Goal: Information Seeking & Learning: Learn about a topic

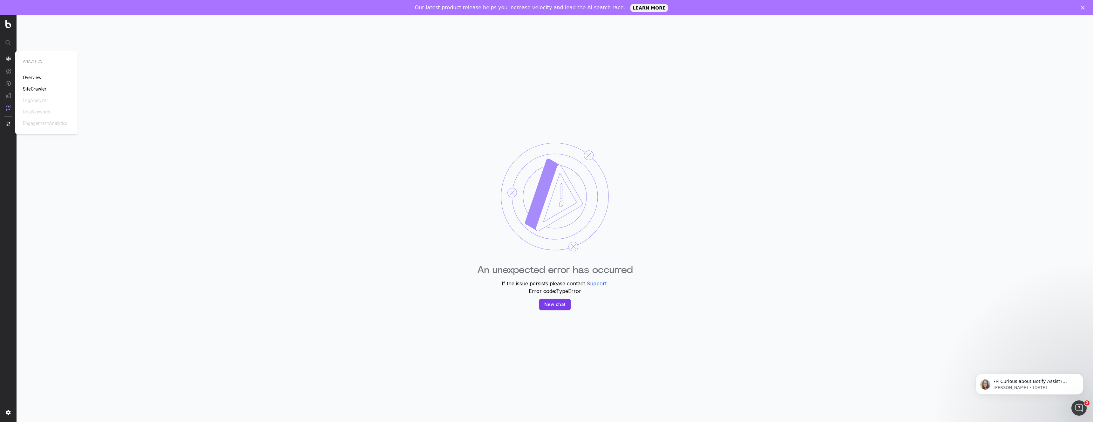
click at [6, 61] on img at bounding box center [8, 58] width 5 height 5
click at [9, 59] on img at bounding box center [8, 58] width 5 height 5
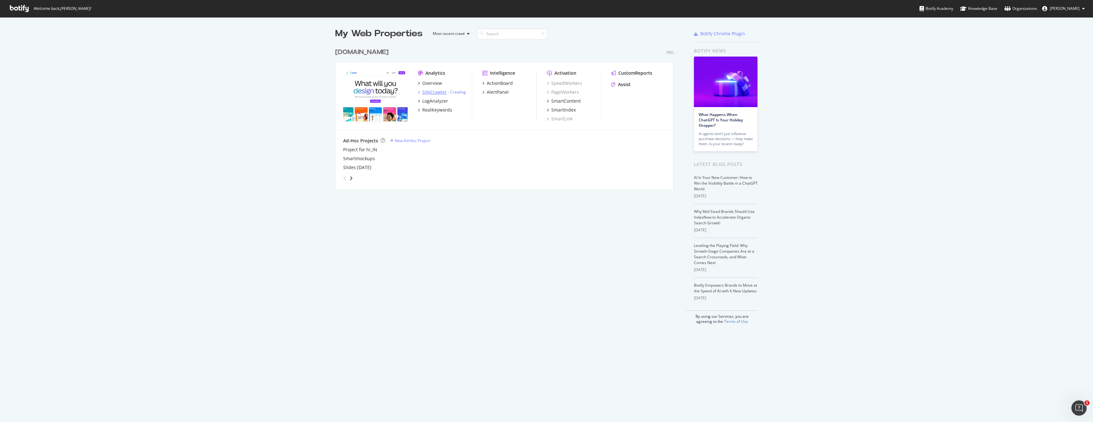
click at [435, 91] on div "SiteCrawler" at bounding box center [434, 92] width 24 height 6
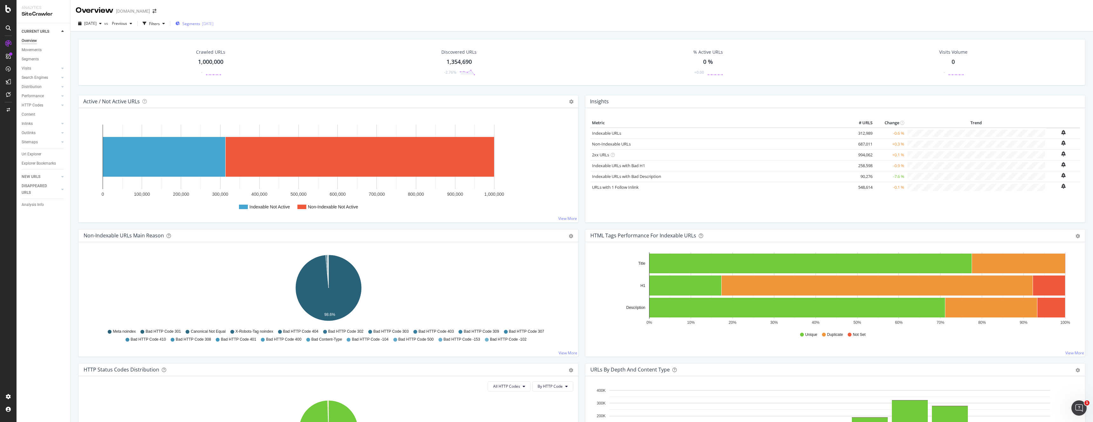
click at [196, 24] on span "Segments" at bounding box center [191, 23] width 18 height 5
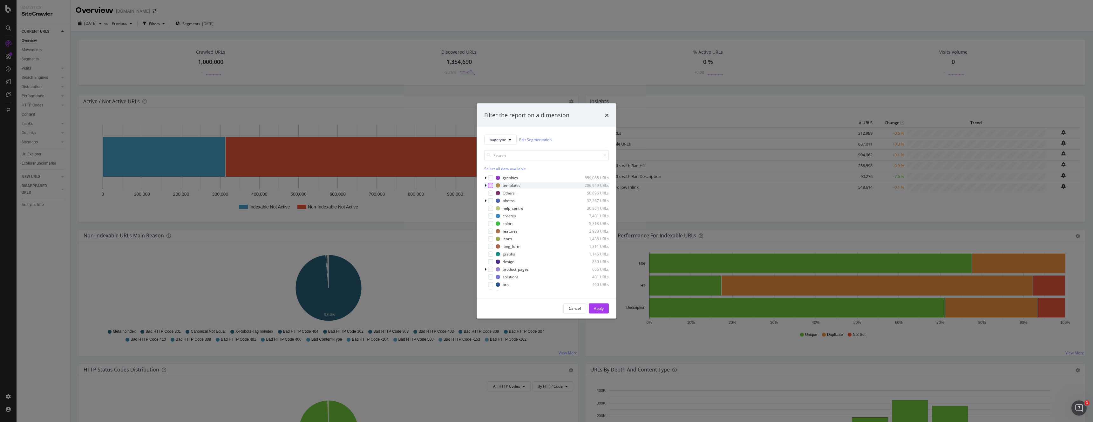
click at [490, 185] on div "modal" at bounding box center [490, 185] width 5 height 5
click at [599, 308] on div "Apply" at bounding box center [599, 308] width 10 height 5
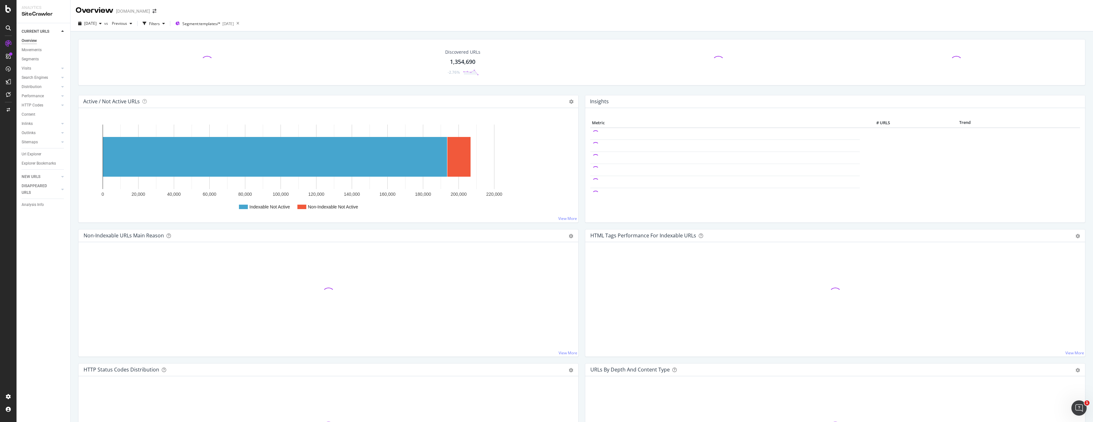
click at [67, 78] on div "Search Engines" at bounding box center [46, 77] width 49 height 9
click at [61, 77] on icon at bounding box center [62, 78] width 3 height 4
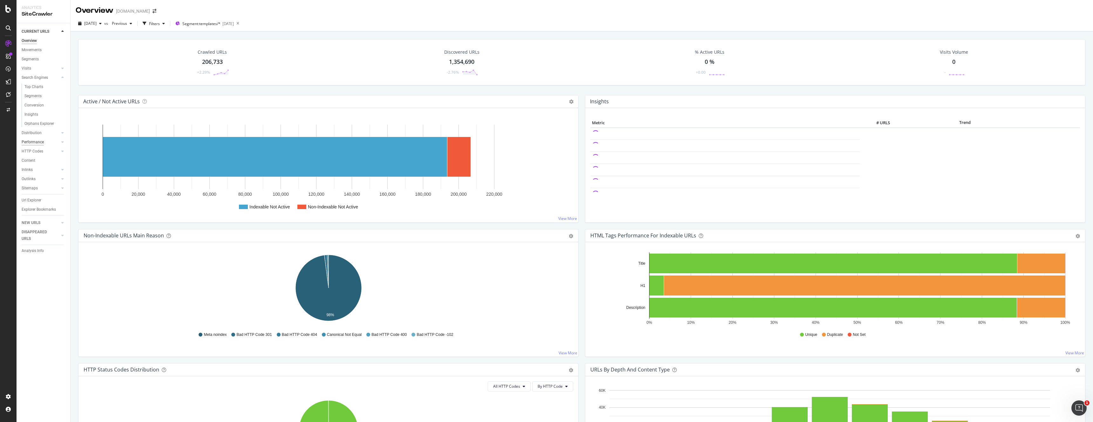
click at [34, 141] on div "Performance" at bounding box center [33, 142] width 22 height 7
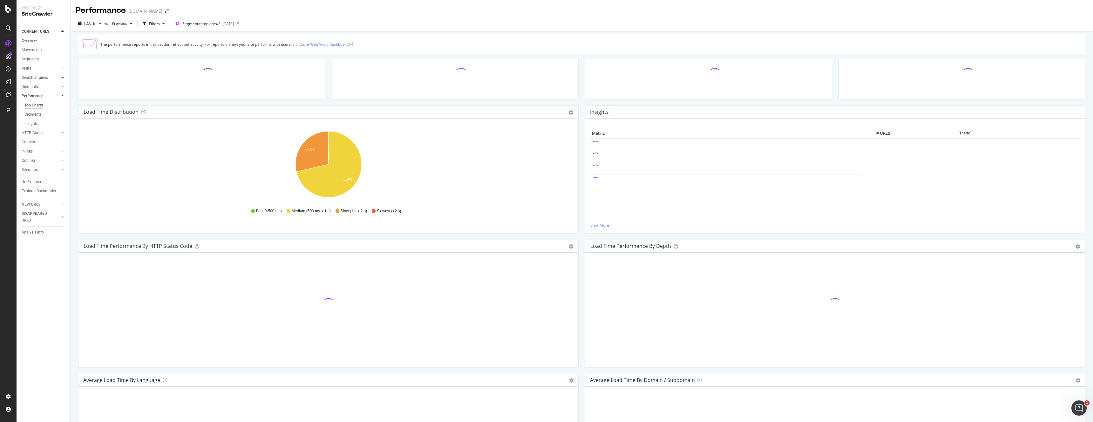
click at [62, 78] on icon at bounding box center [62, 78] width 3 height 4
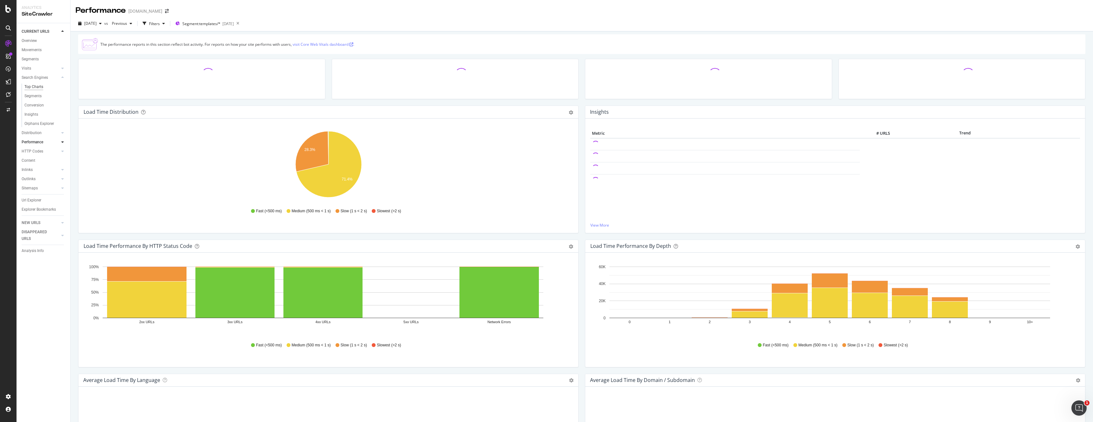
click at [42, 86] on div "Top Charts" at bounding box center [33, 87] width 19 height 7
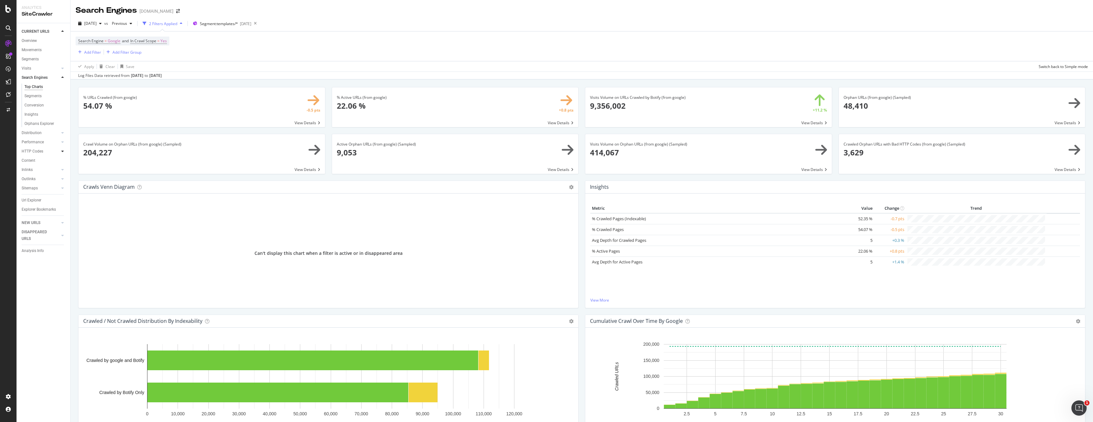
click at [63, 150] on icon at bounding box center [62, 151] width 3 height 4
click at [31, 41] on div "Overview" at bounding box center [29, 40] width 15 height 7
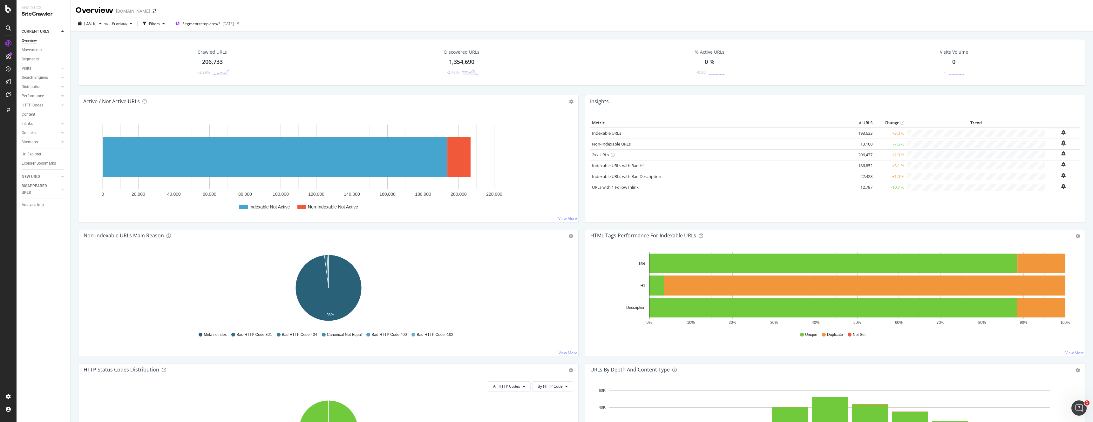
click at [211, 49] on div "Crawled URLs" at bounding box center [212, 52] width 29 height 6
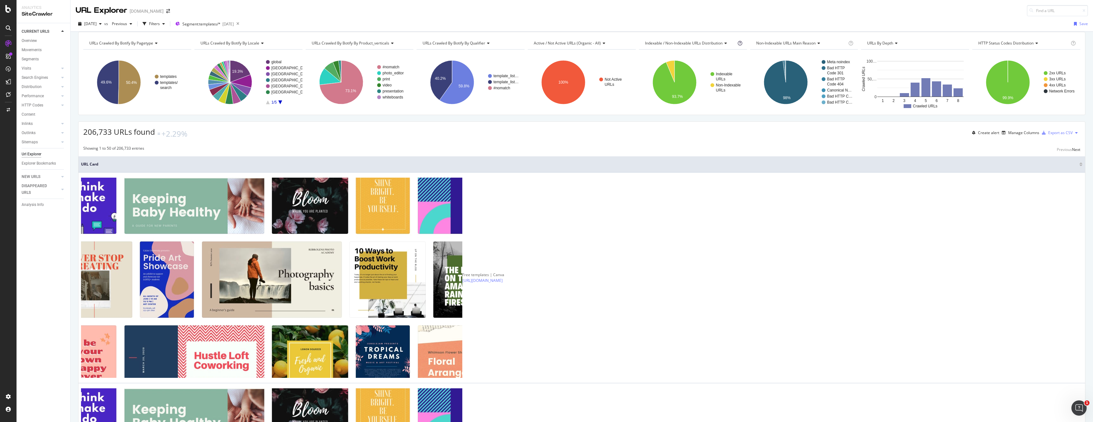
click at [741, 45] on icon at bounding box center [740, 43] width 4 height 4
click at [787, 139] on div "206,733 URLs found +2.29% Create alert Manage Columns Export as CSV" at bounding box center [581, 130] width 1006 height 17
click at [1016, 135] on div "Manage Columns" at bounding box center [1023, 132] width 31 height 5
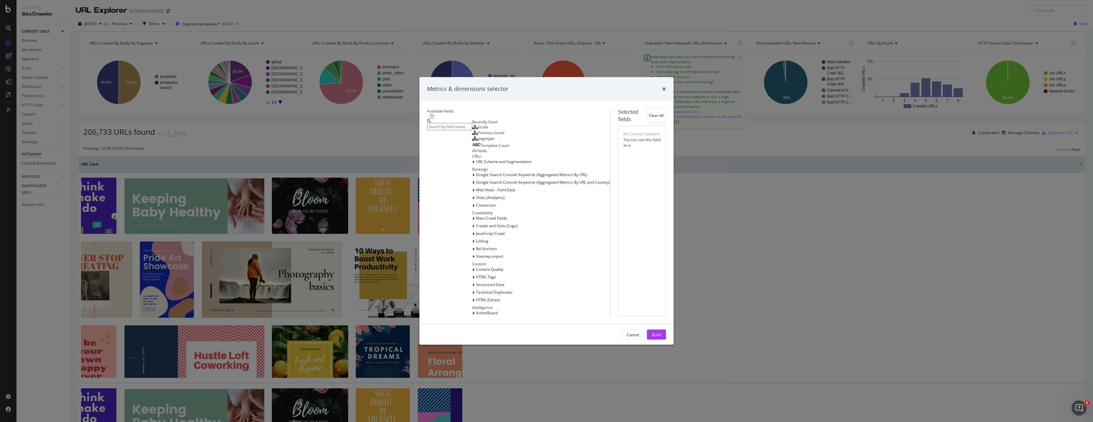
click at [472, 130] on input "modal" at bounding box center [449, 126] width 45 height 7
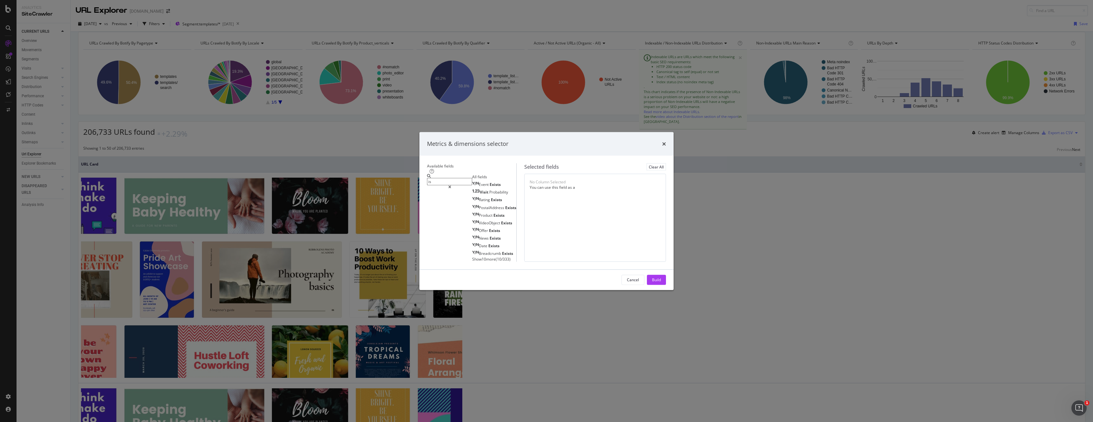
type input "i"
click at [472, 256] on span "Show 10 more" at bounding box center [484, 258] width 24 height 5
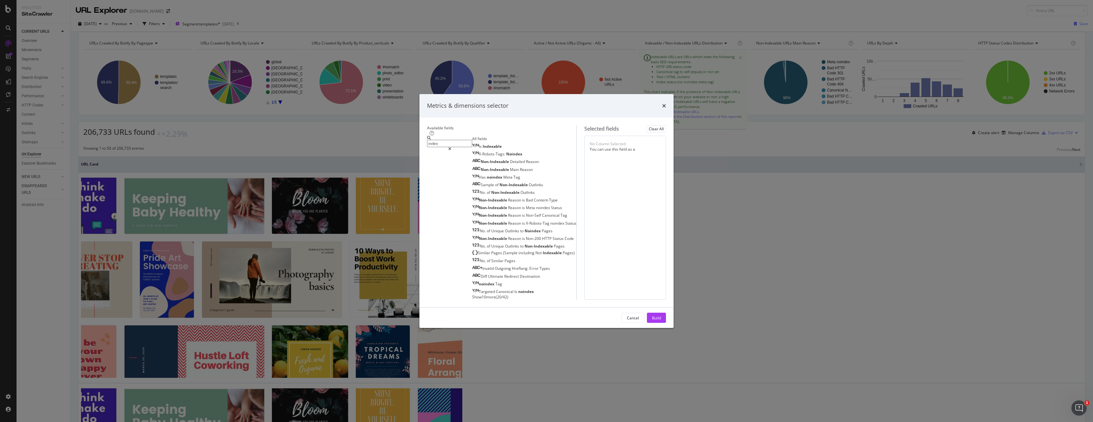
click at [446, 140] on input "index" at bounding box center [449, 143] width 45 height 7
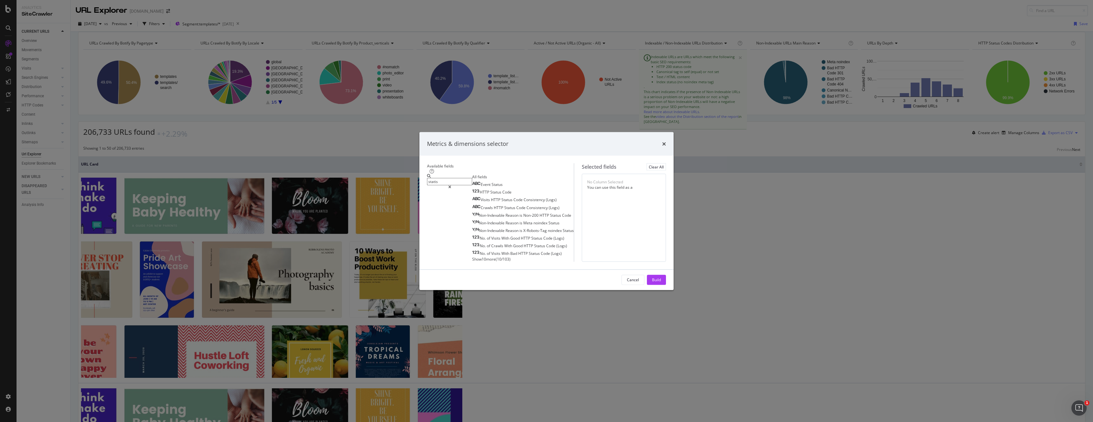
type input "statis"
click at [472, 238] on div "Event Status HTTP Status Code Visits HTTP Status Code Consistency (Logs) Crawls…" at bounding box center [523, 221] width 102 height 81
click at [472, 256] on span "Show 10 more" at bounding box center [484, 258] width 24 height 5
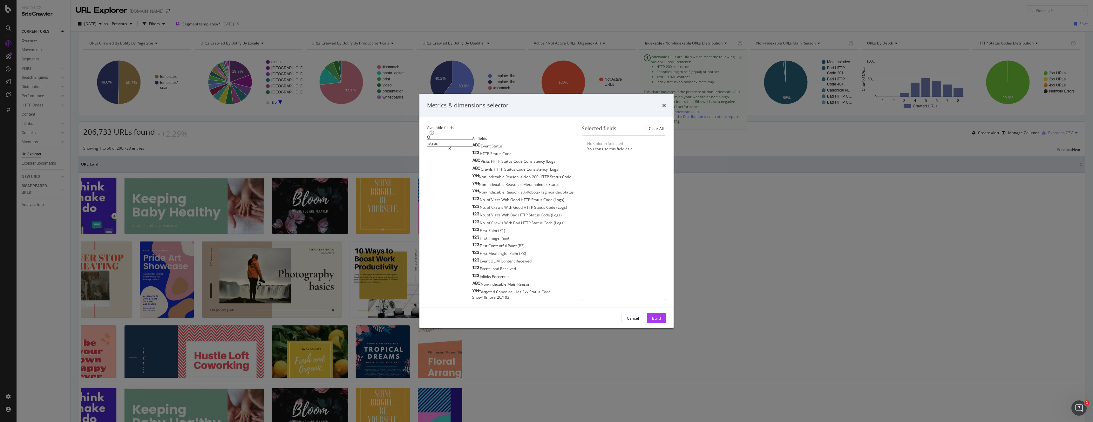
click at [441, 139] on input "statis" at bounding box center [449, 142] width 45 height 7
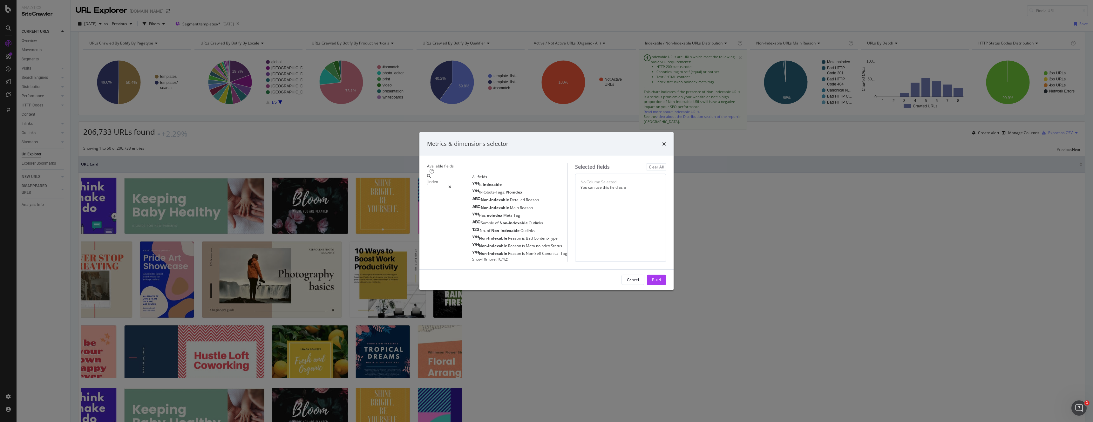
type input "index"
click at [37, 236] on div "Metrics & dimensions selector Available fields index All fields Is Indexable X-…" at bounding box center [546, 211] width 1093 height 422
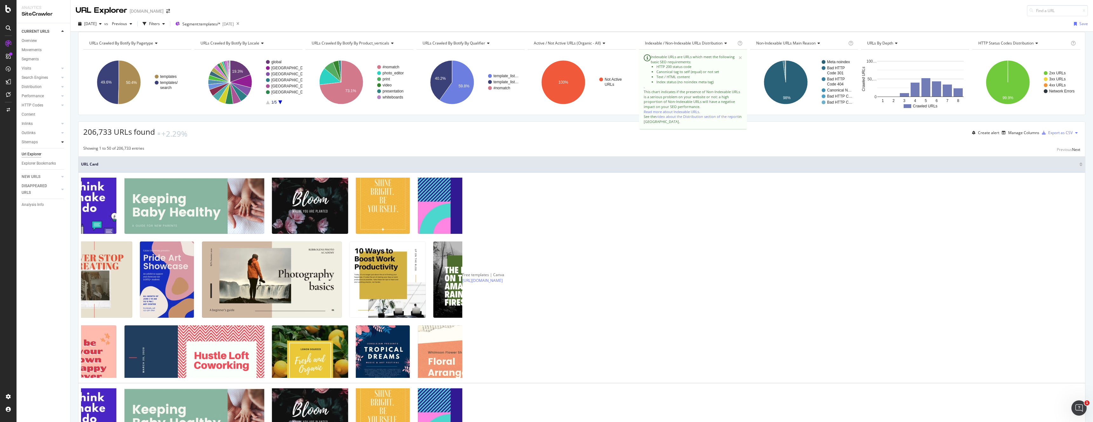
click at [62, 142] on icon at bounding box center [62, 142] width 3 height 4
click at [32, 160] on div "Insights" at bounding box center [31, 160] width 14 height 7
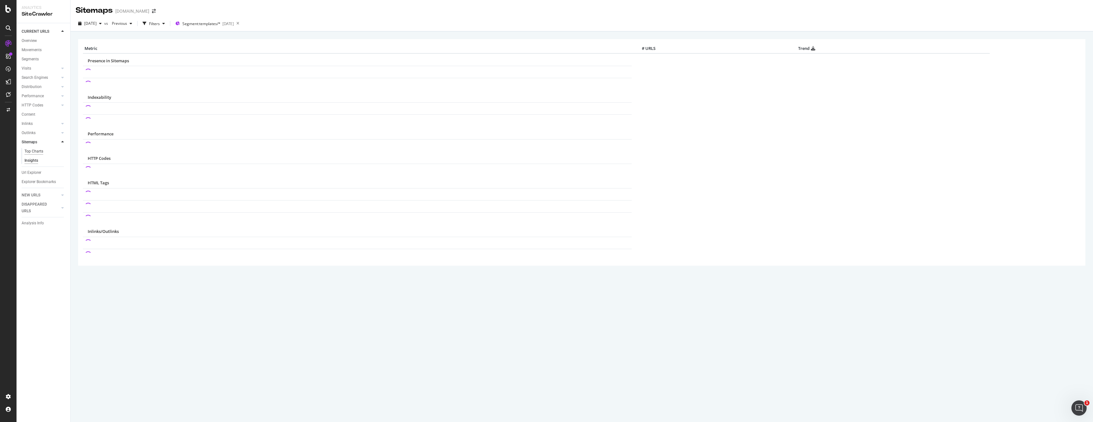
click at [38, 150] on div "Top Charts" at bounding box center [33, 151] width 19 height 7
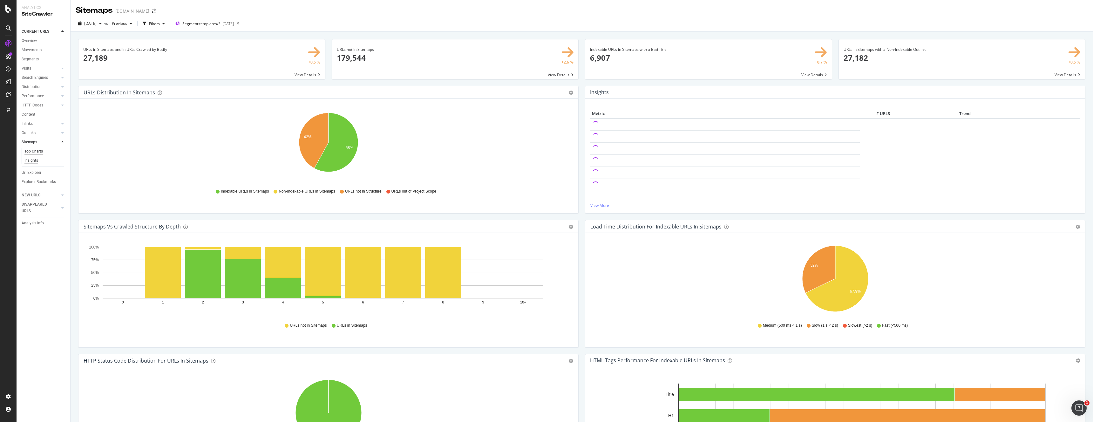
click at [33, 159] on div "Insights" at bounding box center [31, 160] width 14 height 7
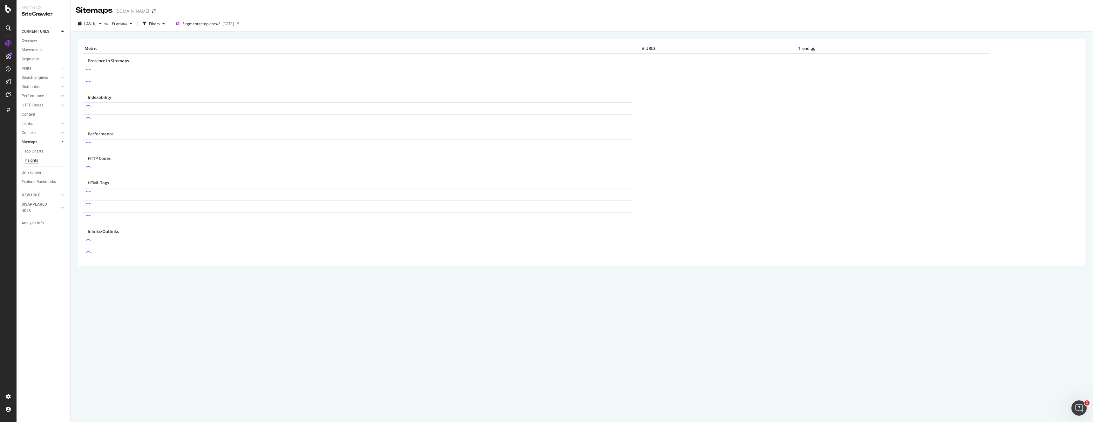
click at [101, 97] on span "Indexability" at bounding box center [100, 97] width 24 height 6
drag, startPoint x: 117, startPoint y: 97, endPoint x: 84, endPoint y: 98, distance: 32.7
click at [84, 98] on td "Indexability" at bounding box center [581, 96] width 997 height 12
click at [63, 78] on icon at bounding box center [62, 78] width 3 height 4
click at [32, 113] on div "Insights" at bounding box center [31, 114] width 14 height 7
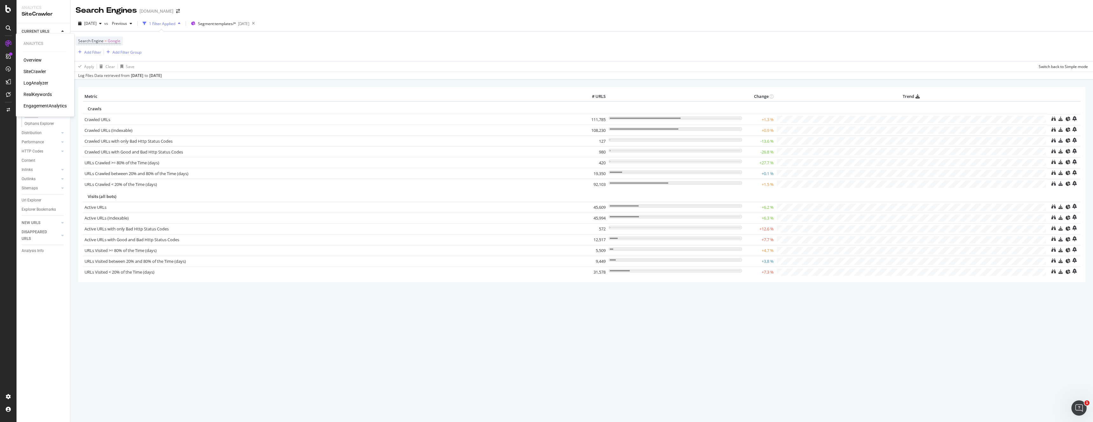
click at [36, 84] on div "LogAnalyzer" at bounding box center [36, 83] width 25 height 6
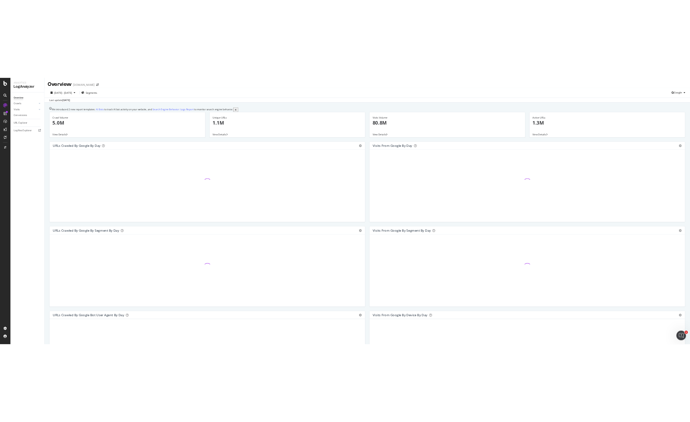
scroll to position [3, 0]
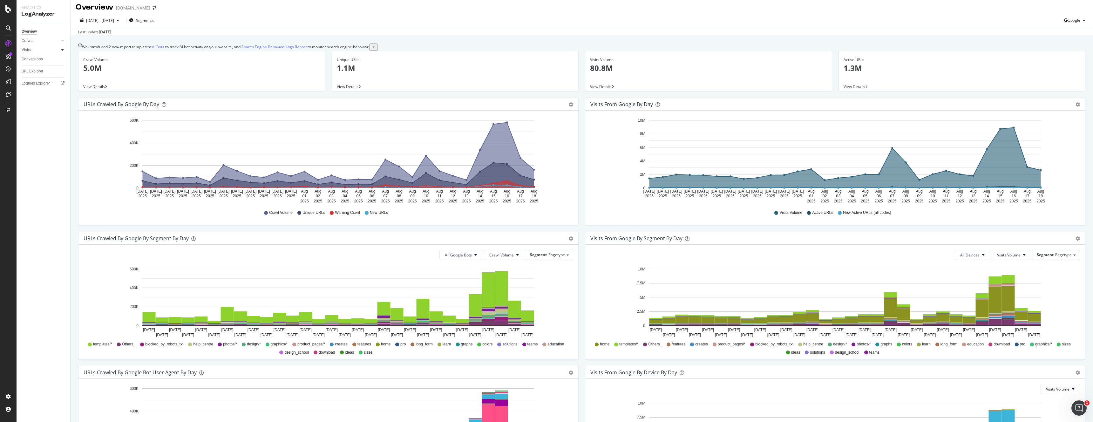
click at [62, 50] on icon at bounding box center [62, 50] width 3 height 4
click at [63, 40] on icon at bounding box center [62, 41] width 3 height 4
click at [42, 49] on div "Daily Distribution" at bounding box center [39, 50] width 30 height 7
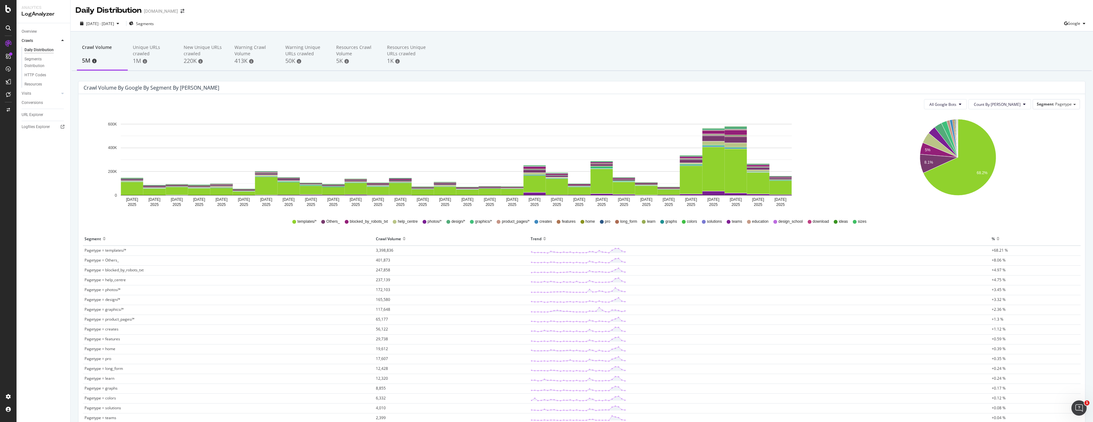
click at [392, 238] on div "Crawl Volume" at bounding box center [388, 238] width 25 height 10
click at [38, 115] on div "URL Explorer" at bounding box center [33, 115] width 22 height 7
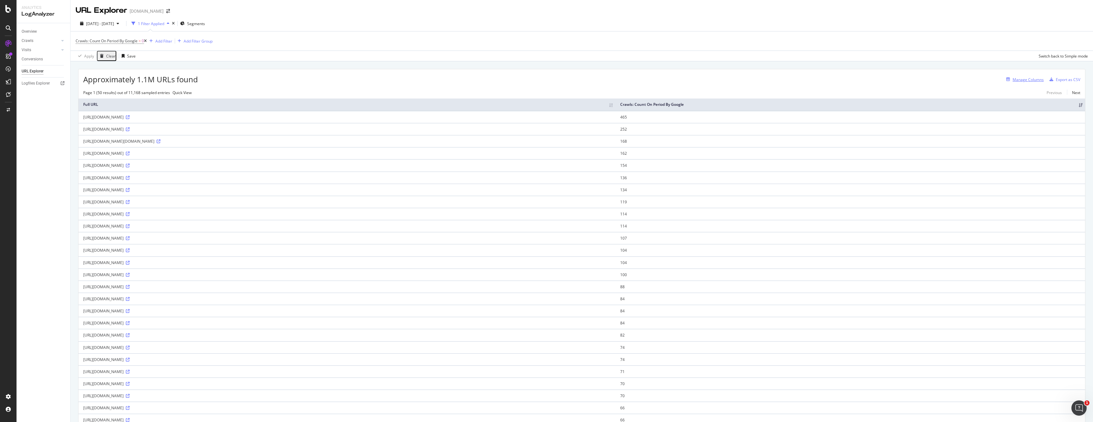
click at [1026, 81] on div "Manage Columns" at bounding box center [1027, 79] width 31 height 5
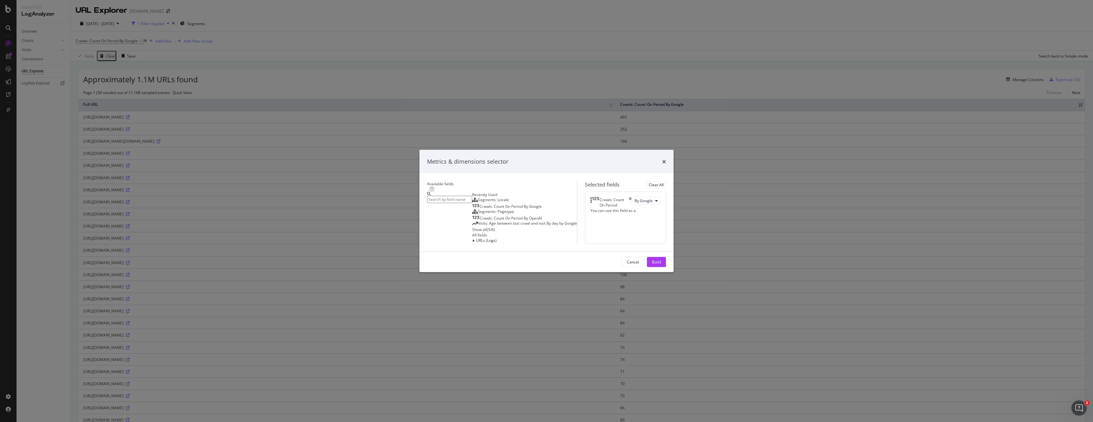
click at [441, 196] on input "modal" at bounding box center [449, 199] width 45 height 7
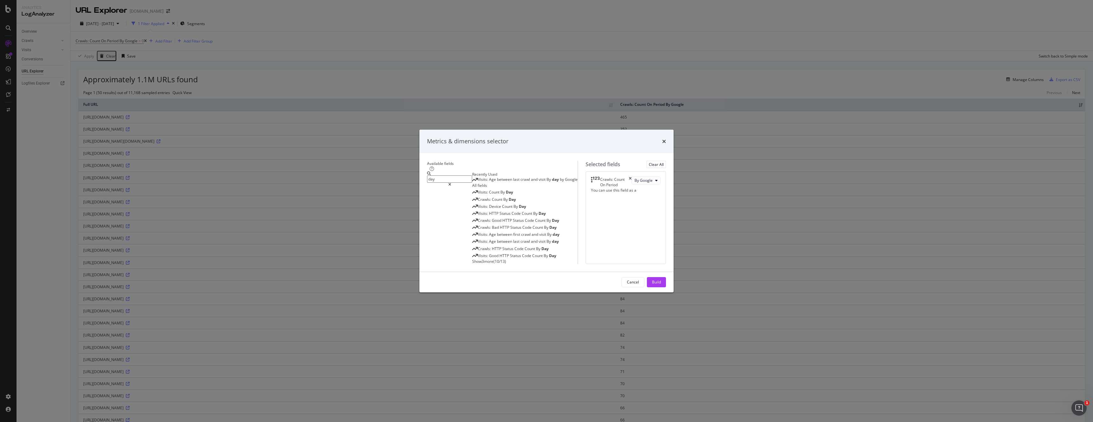
type input "day"
click at [472, 264] on div "Visits: Count By Day Crawls: Count By Day Visits: Device Count By Day Visits: H…" at bounding box center [524, 226] width 105 height 75
click at [472, 264] on span "Show 3 more" at bounding box center [482, 261] width 21 height 5
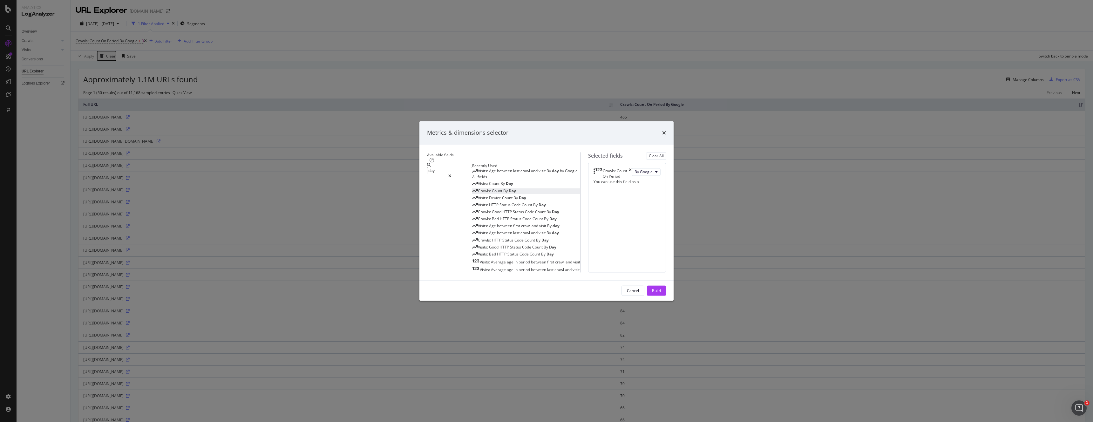
click at [503, 193] on span "By" at bounding box center [505, 190] width 5 height 5
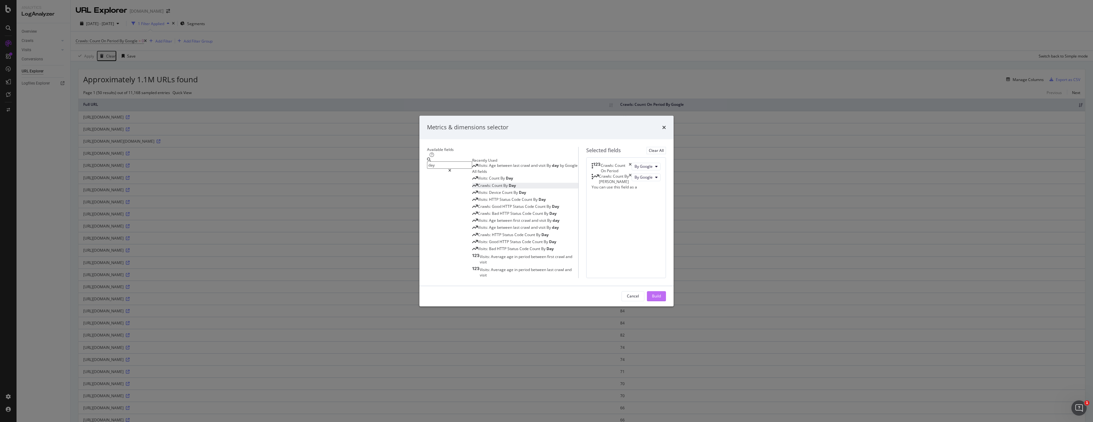
click at [661, 301] on div "Build" at bounding box center [656, 296] width 9 height 10
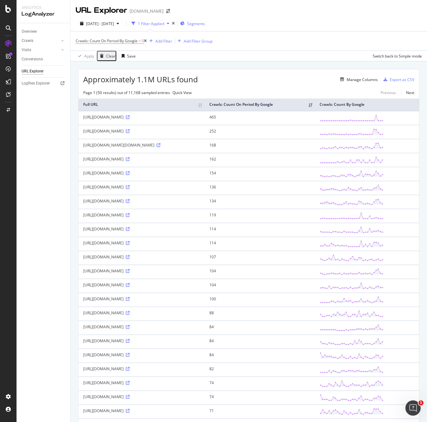
click at [205, 21] on span "Segments" at bounding box center [196, 23] width 18 height 5
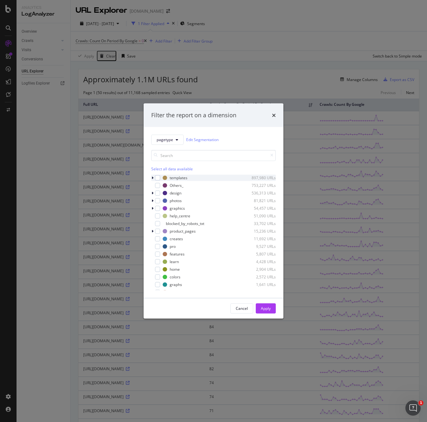
click at [152, 177] on icon "modal" at bounding box center [153, 178] width 2 height 4
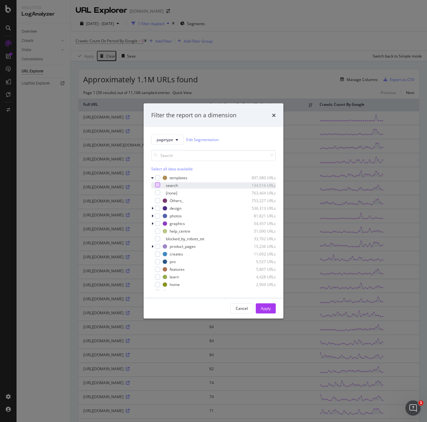
click at [160, 186] on div "modal" at bounding box center [157, 184] width 5 height 5
click at [264, 306] on div "Apply" at bounding box center [266, 308] width 10 height 5
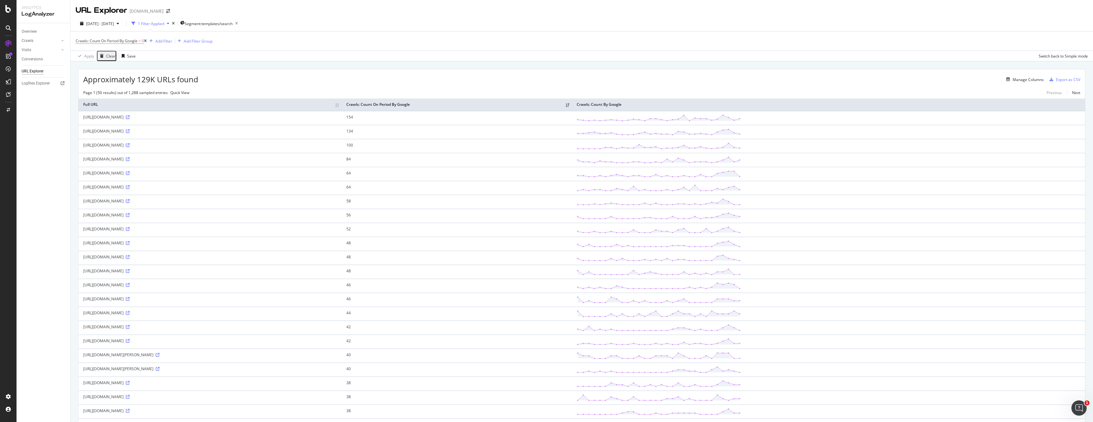
click at [741, 109] on th "Crawls: Count By Google" at bounding box center [828, 104] width 513 height 12
click at [1005, 80] on div "button" at bounding box center [1008, 80] width 9 height 4
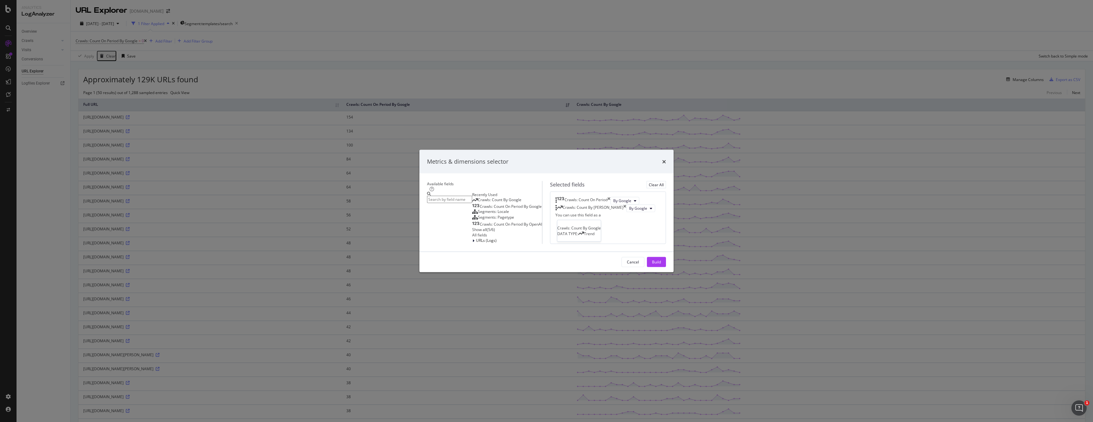
click at [472, 197] on icon "modal" at bounding box center [475, 199] width 6 height 5
click at [616, 212] on div "Crawls: Count By Day" at bounding box center [585, 217] width 61 height 11
click at [616, 212] on icon "times" at bounding box center [614, 217] width 3 height 11
click at [666, 159] on icon "times" at bounding box center [664, 161] width 4 height 5
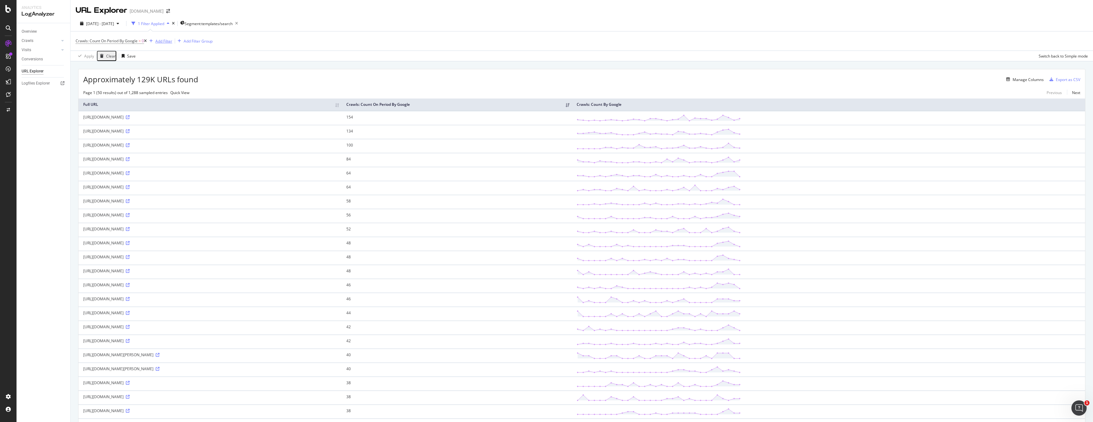
click at [166, 41] on div "Add Filter" at bounding box center [163, 40] width 17 height 5
drag, startPoint x: 250, startPoint y: 104, endPoint x: 342, endPoint y: 97, distance: 91.7
click at [326, 97] on div "Crawls: Count On Period By Google DATA TYPE: Integer" at bounding box center [295, 107] width 62 height 21
click at [341, 72] on div "Approximately 129K URLs found Manage Columns Export as CSV" at bounding box center [581, 77] width 1006 height 16
click at [766, 106] on th "Crawls: Count By Google" at bounding box center [828, 104] width 513 height 12
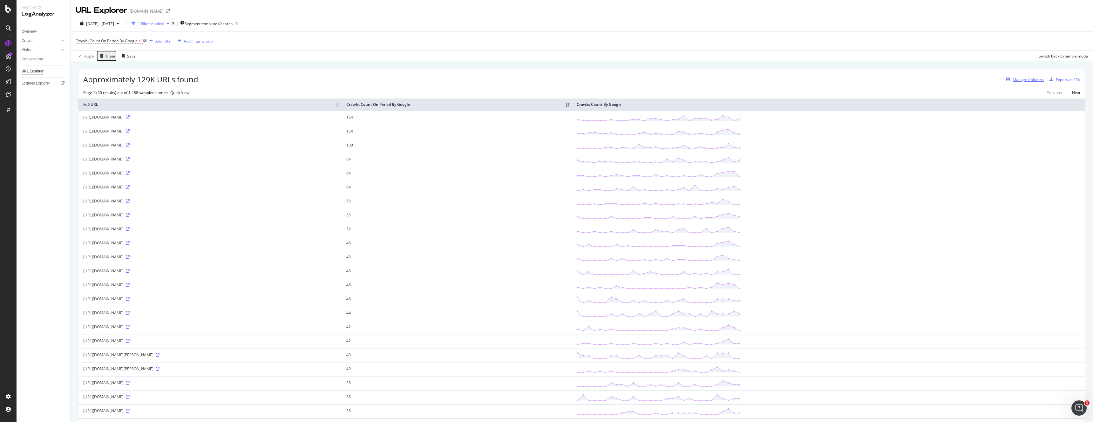
click at [1023, 79] on div "Manage Columns" at bounding box center [1027, 79] width 31 height 5
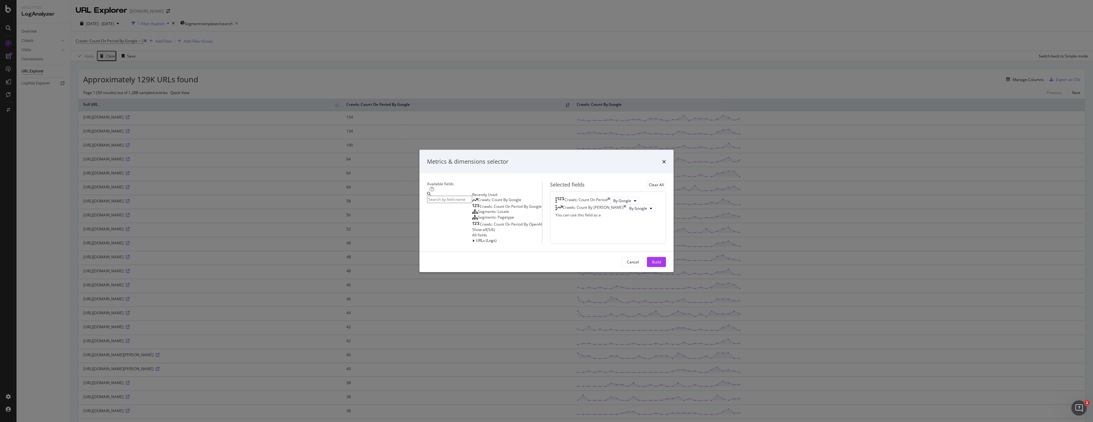
click at [626, 204] on icon "times" at bounding box center [624, 208] width 3 height 8
click at [472, 226] on div "Show all" at bounding box center [479, 228] width 15 height 5
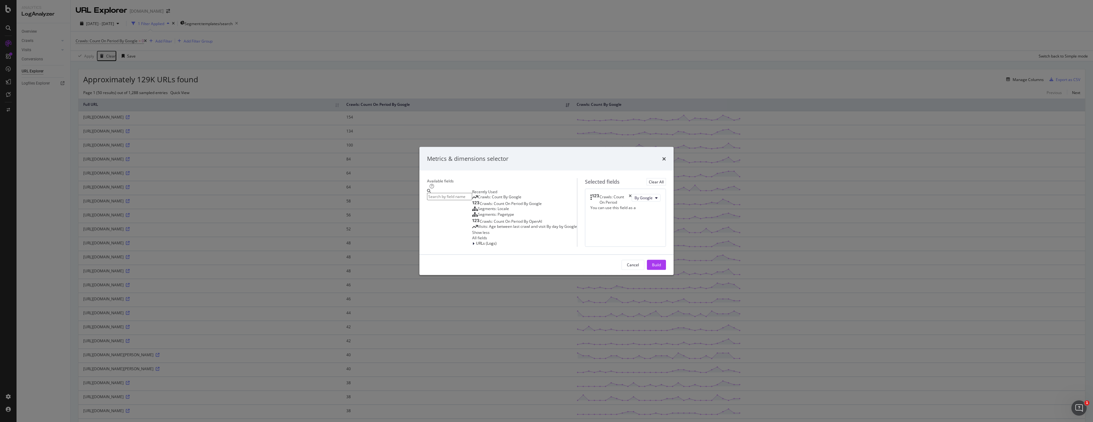
click at [435, 189] on div "modal" at bounding box center [449, 218] width 45 height 58
click at [436, 193] on input "modal" at bounding box center [449, 196] width 45 height 7
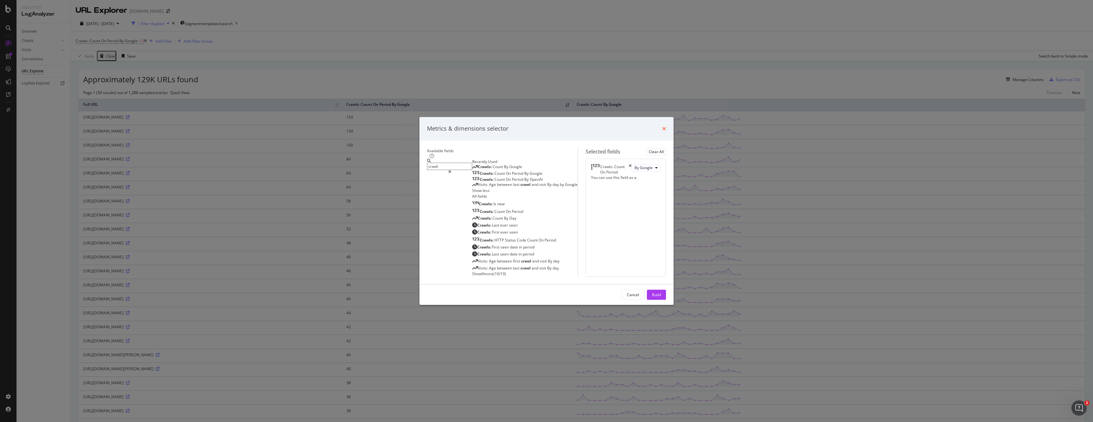
type input "crawl"
click at [666, 126] on icon "times" at bounding box center [664, 128] width 4 height 5
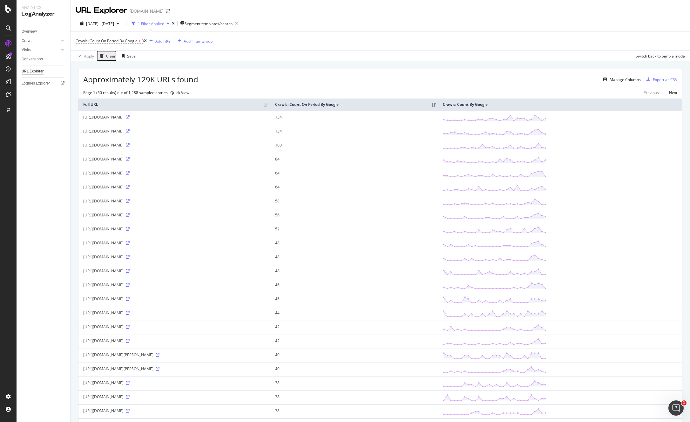
click at [14, 206] on div at bounding box center [8, 214] width 15 height 353
click at [1, 205] on div at bounding box center [8, 214] width 15 height 353
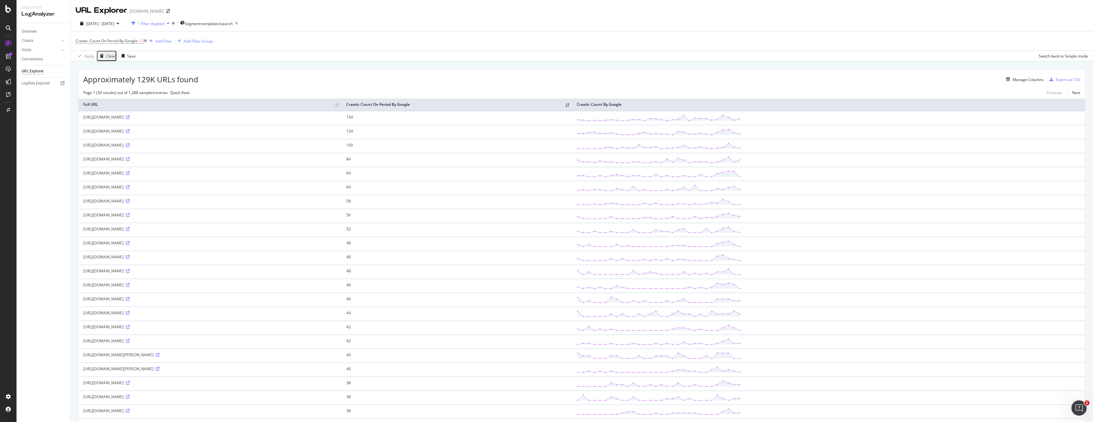
click at [30, 15] on div "LogAnalyzer" at bounding box center [44, 13] width 44 height 7
click at [34, 71] on div "SiteCrawler" at bounding box center [35, 71] width 23 height 6
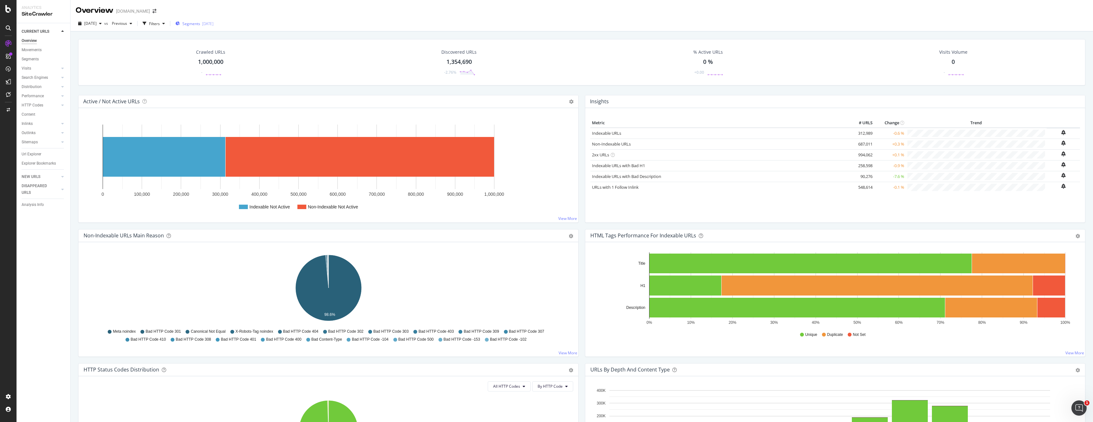
click at [200, 24] on span "Segments" at bounding box center [191, 23] width 18 height 5
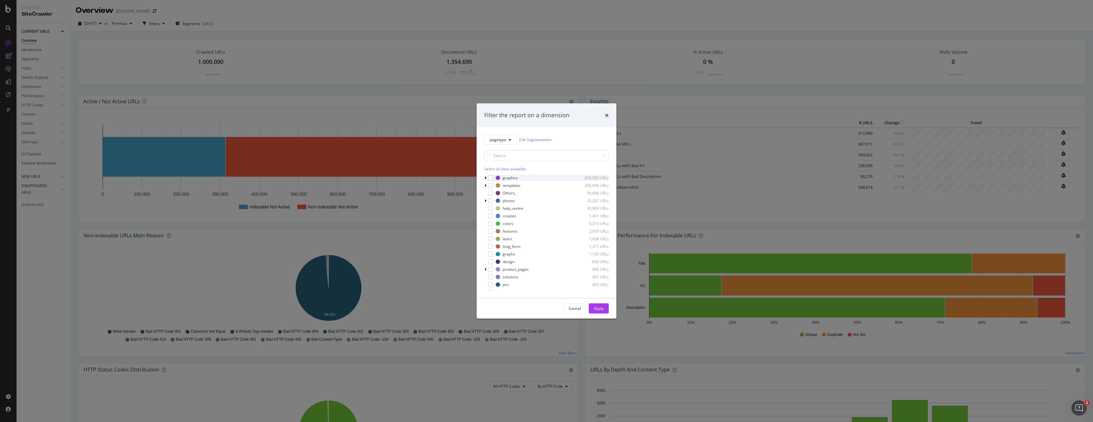
click at [486, 179] on div "modal" at bounding box center [486, 177] width 4 height 6
click at [486, 199] on icon "modal" at bounding box center [485, 201] width 2 height 4
click at [497, 209] on div "search 102,267 URLs" at bounding box center [546, 208] width 125 height 6
click at [598, 306] on div "Apply" at bounding box center [599, 308] width 10 height 5
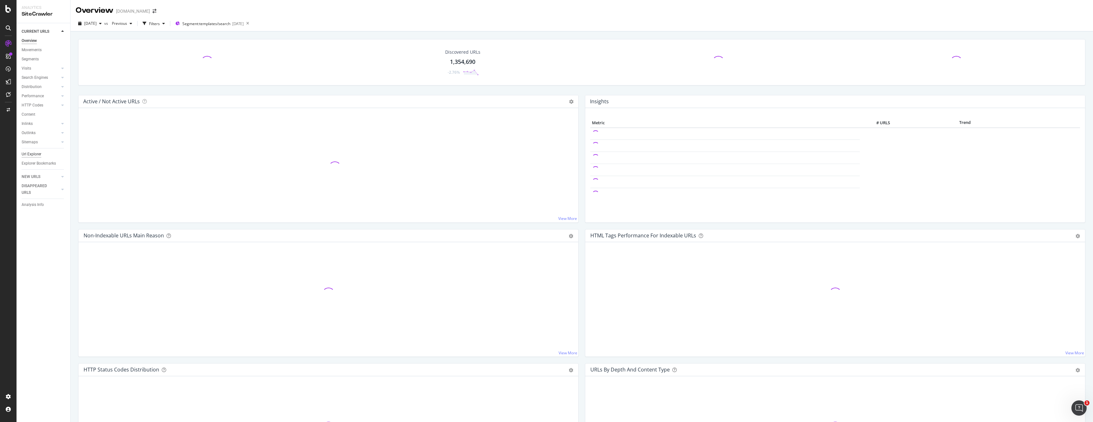
click at [28, 154] on div "Url Explorer" at bounding box center [32, 154] width 20 height 7
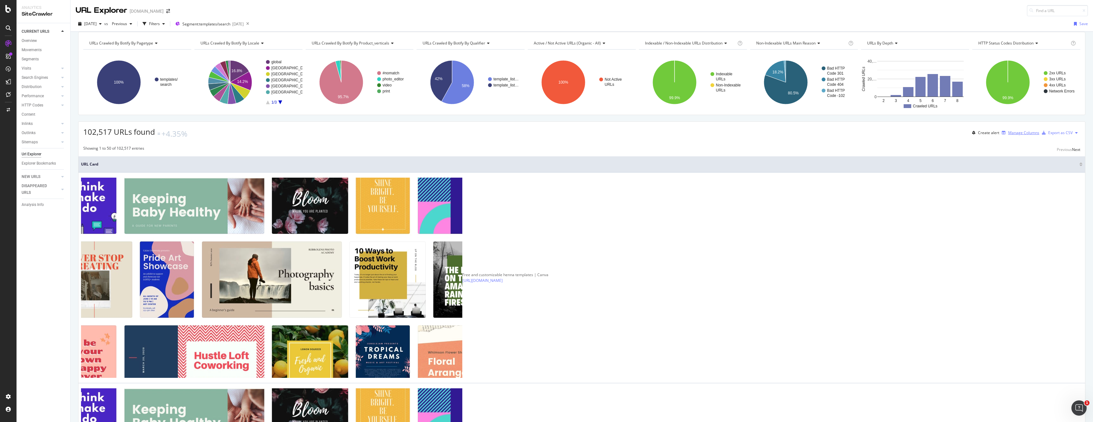
click at [1002, 135] on icon "button" at bounding box center [1004, 133] width 4 height 4
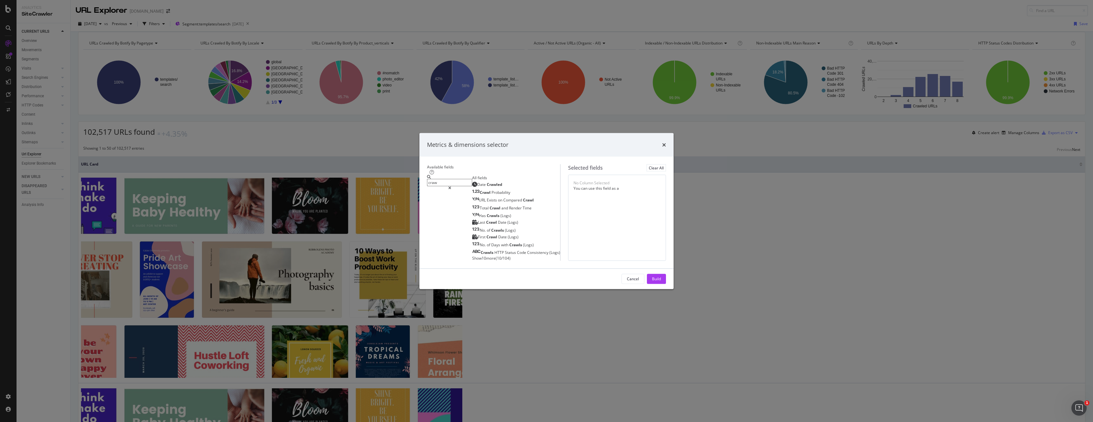
type input "craw"
click at [472, 255] on span "Show 10 more" at bounding box center [484, 257] width 24 height 5
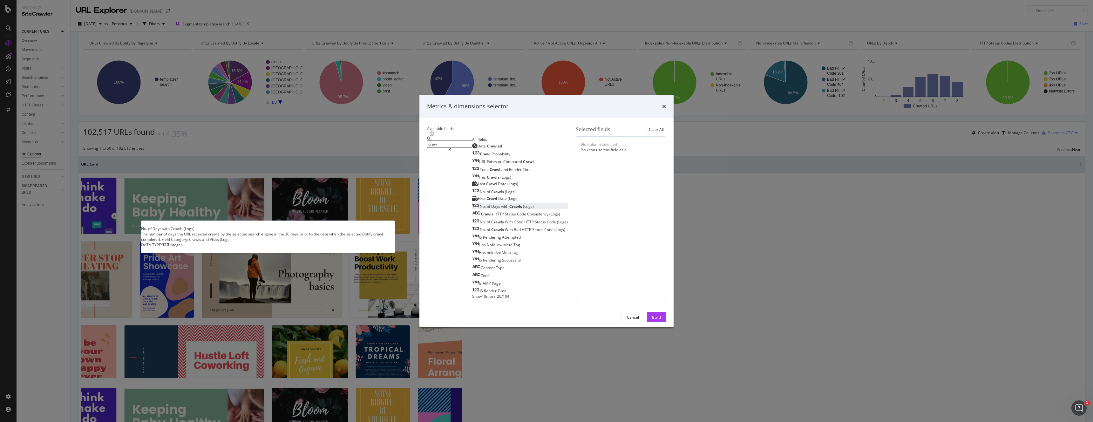
scroll to position [12, 0]
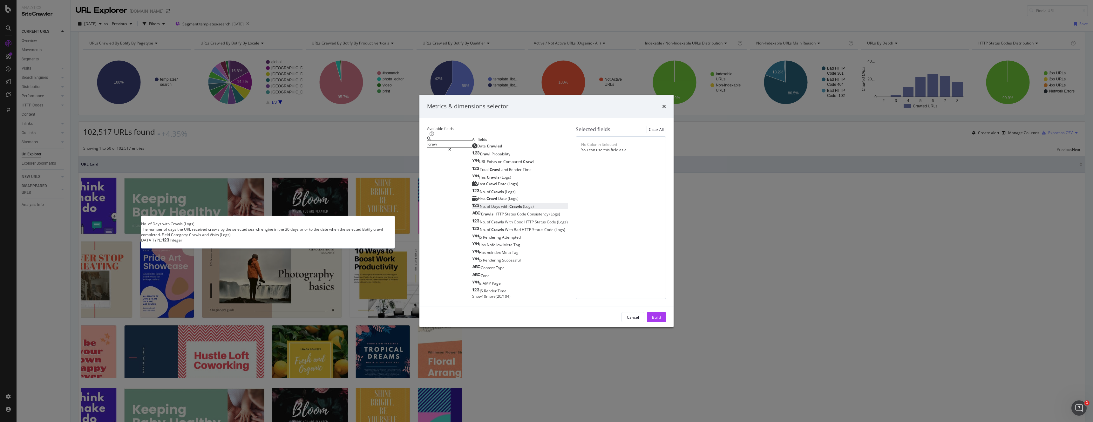
click at [501, 208] on span "with" at bounding box center [505, 206] width 8 height 5
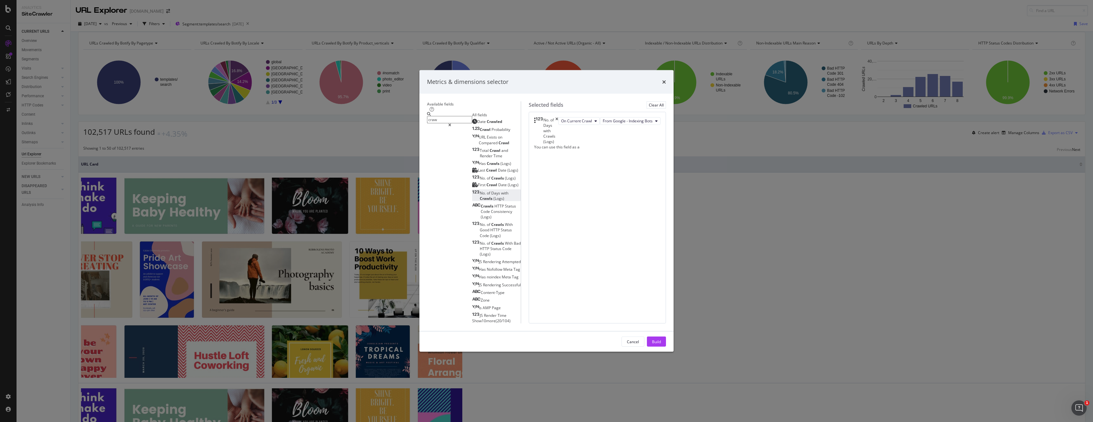
click at [472, 318] on span "Show 10 more" at bounding box center [484, 320] width 24 height 5
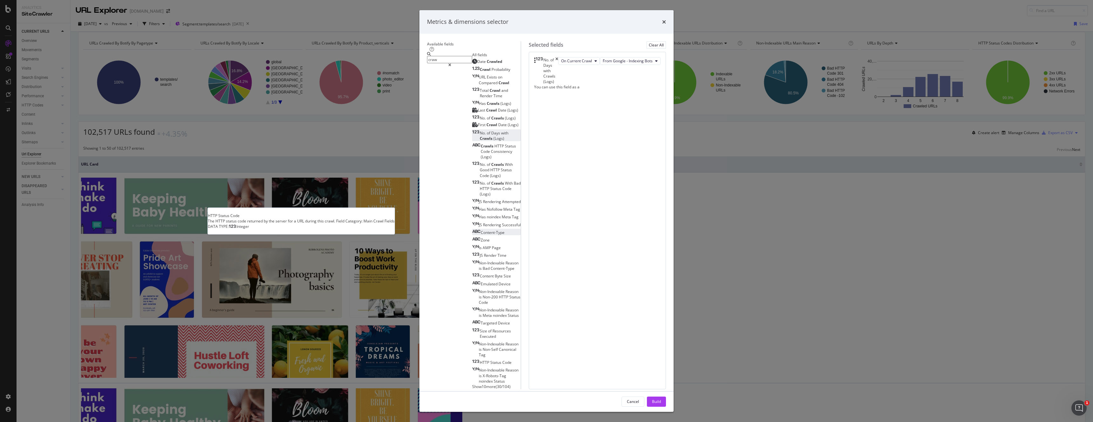
scroll to position [0, 0]
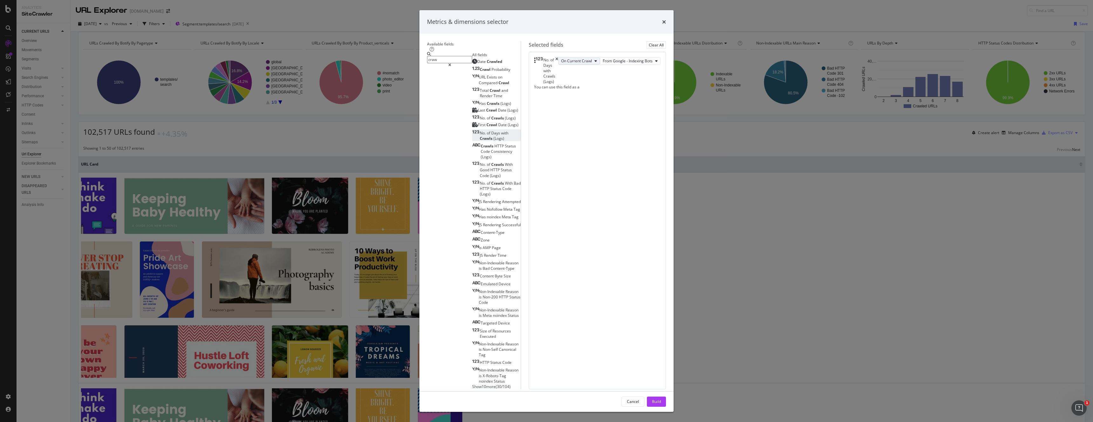
click at [592, 64] on span "On Current Crawl" at bounding box center [576, 60] width 31 height 5
click at [626, 187] on div "No. of Days with Crawls (Logs) On Current Crawl From Google - Indexing Bots You…" at bounding box center [597, 220] width 137 height 337
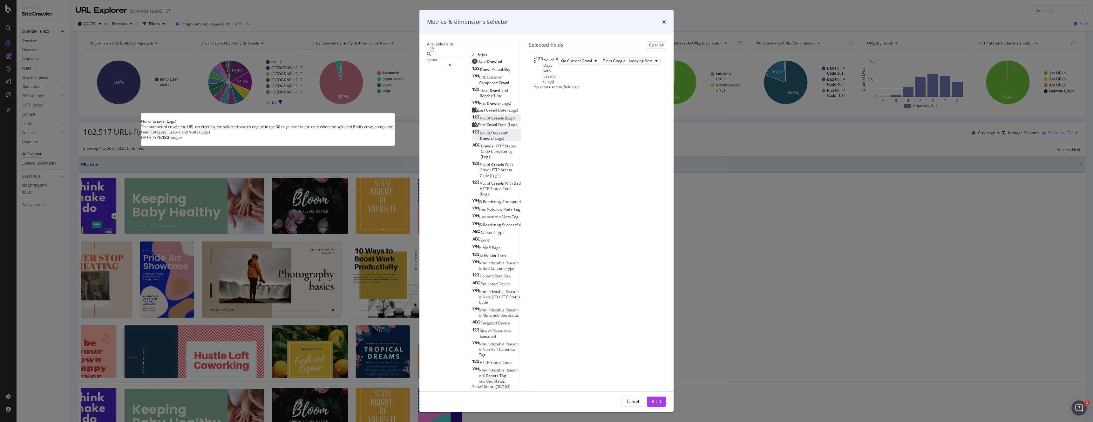
scroll to position [14, 0]
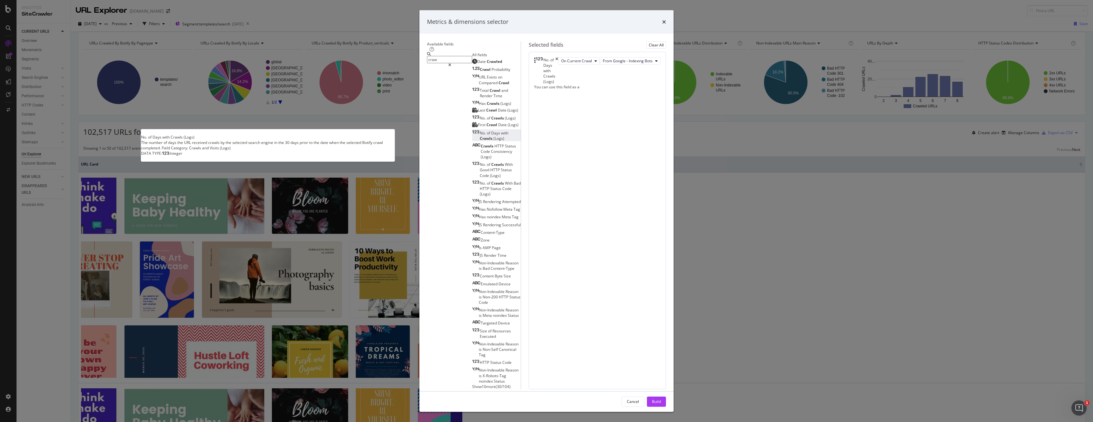
click at [491, 136] on span "Days" at bounding box center [496, 132] width 10 height 5
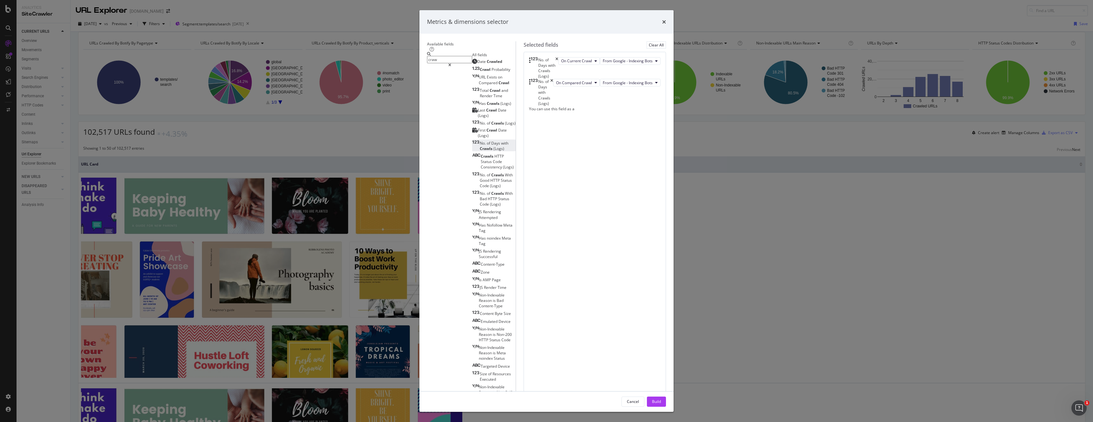
drag, startPoint x: 674, startPoint y: 323, endPoint x: 638, endPoint y: 249, distance: 83.0
click at [638, 250] on div "Metrics & dimensions selector Available fields craw All fields Date Crawled Cra…" at bounding box center [546, 211] width 254 height 402
click at [553, 106] on icon "times" at bounding box center [551, 92] width 3 height 27
click at [666, 396] on button "Build" at bounding box center [656, 401] width 19 height 10
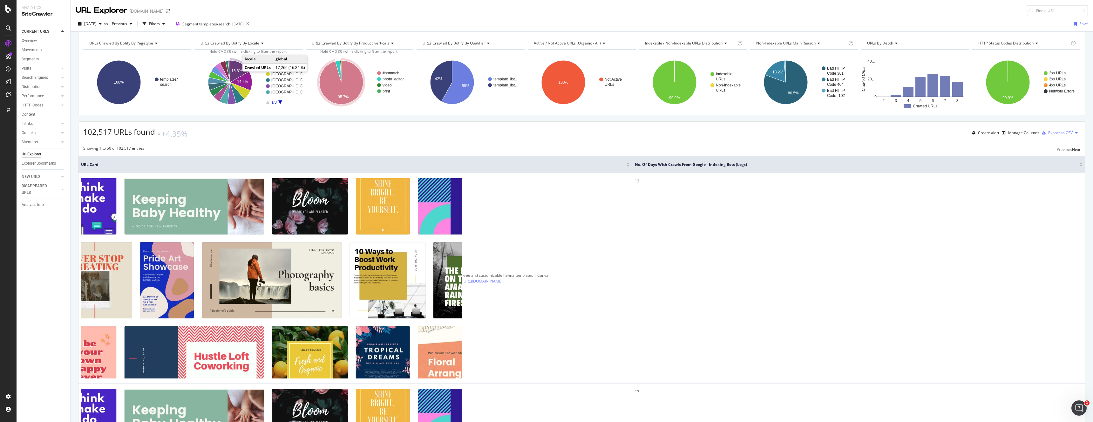
click at [238, 76] on icon "A chart." at bounding box center [239, 71] width 19 height 22
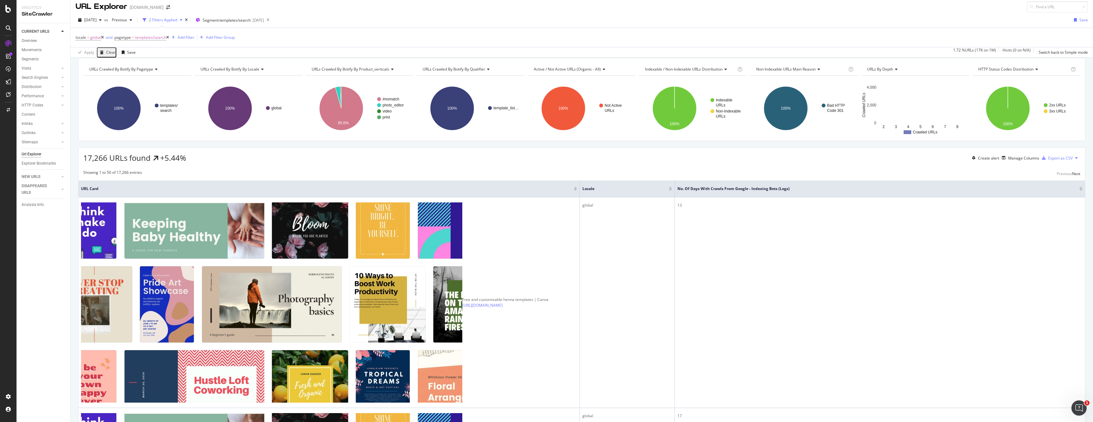
scroll to position [3, 0]
